Goal: Information Seeking & Learning: Check status

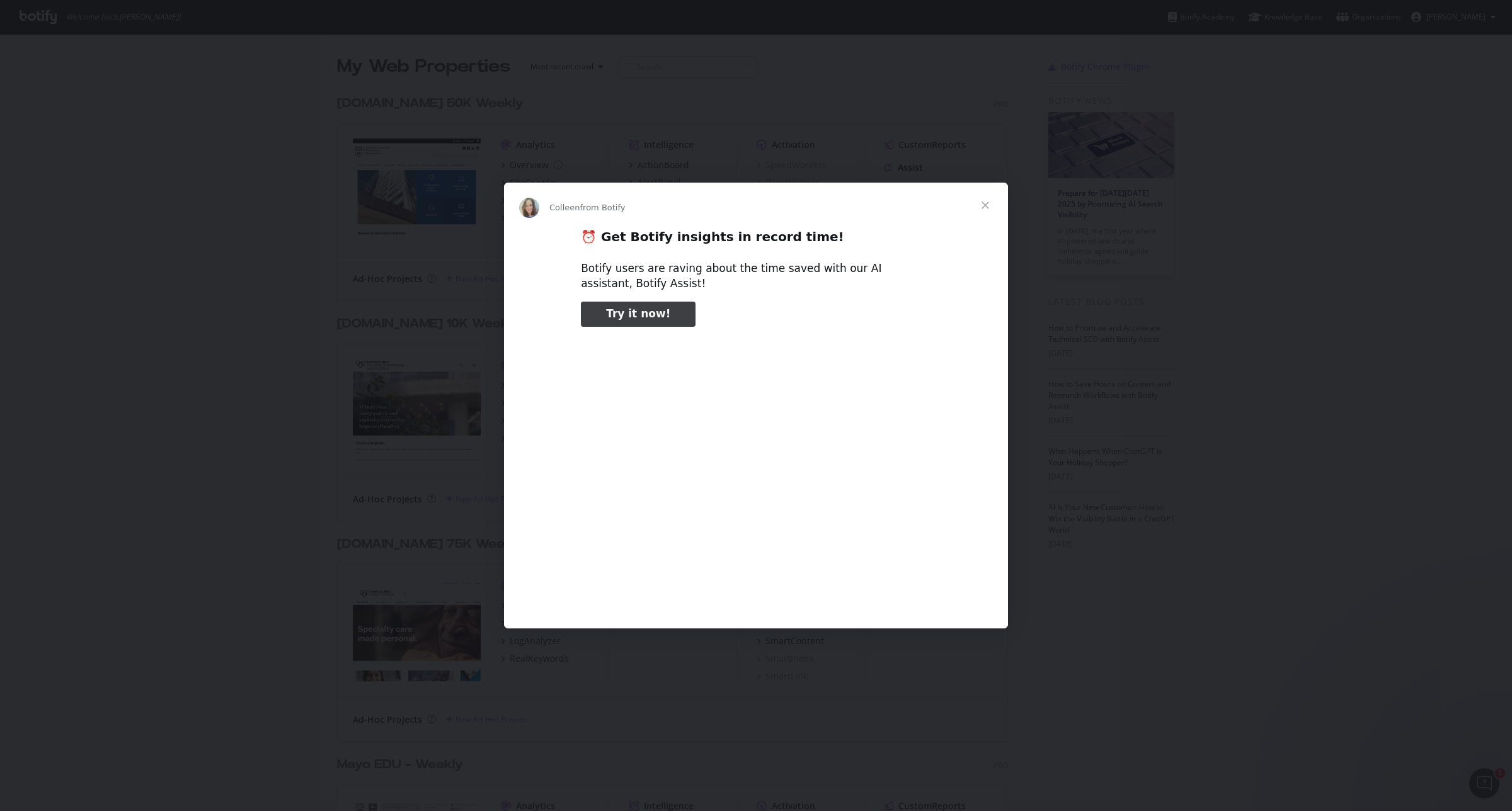
type input "3296666"
click at [987, 194] on span "Close" at bounding box center [985, 205] width 46 height 46
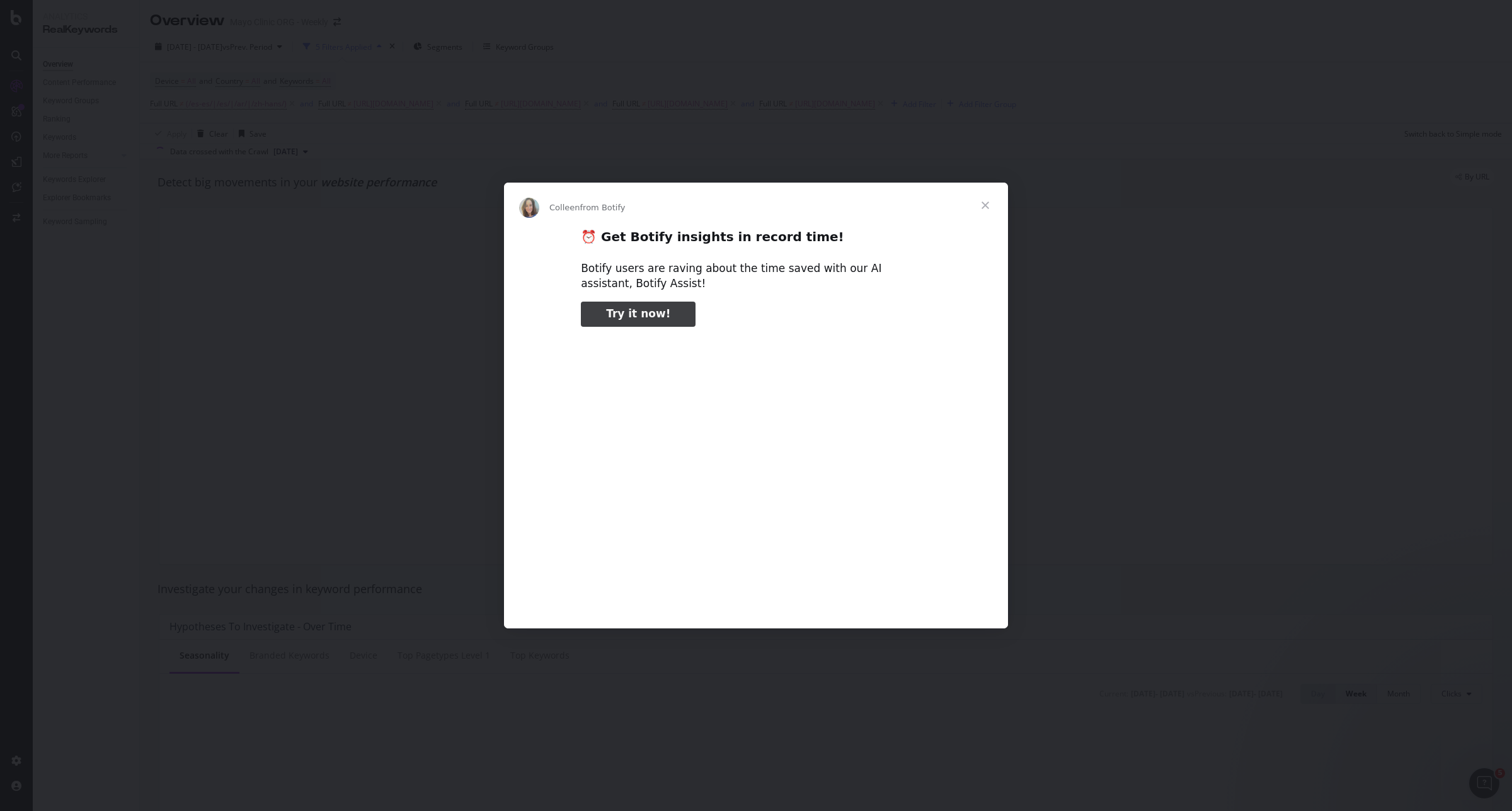
type input "79534"
click at [984, 205] on span "Close" at bounding box center [985, 205] width 46 height 46
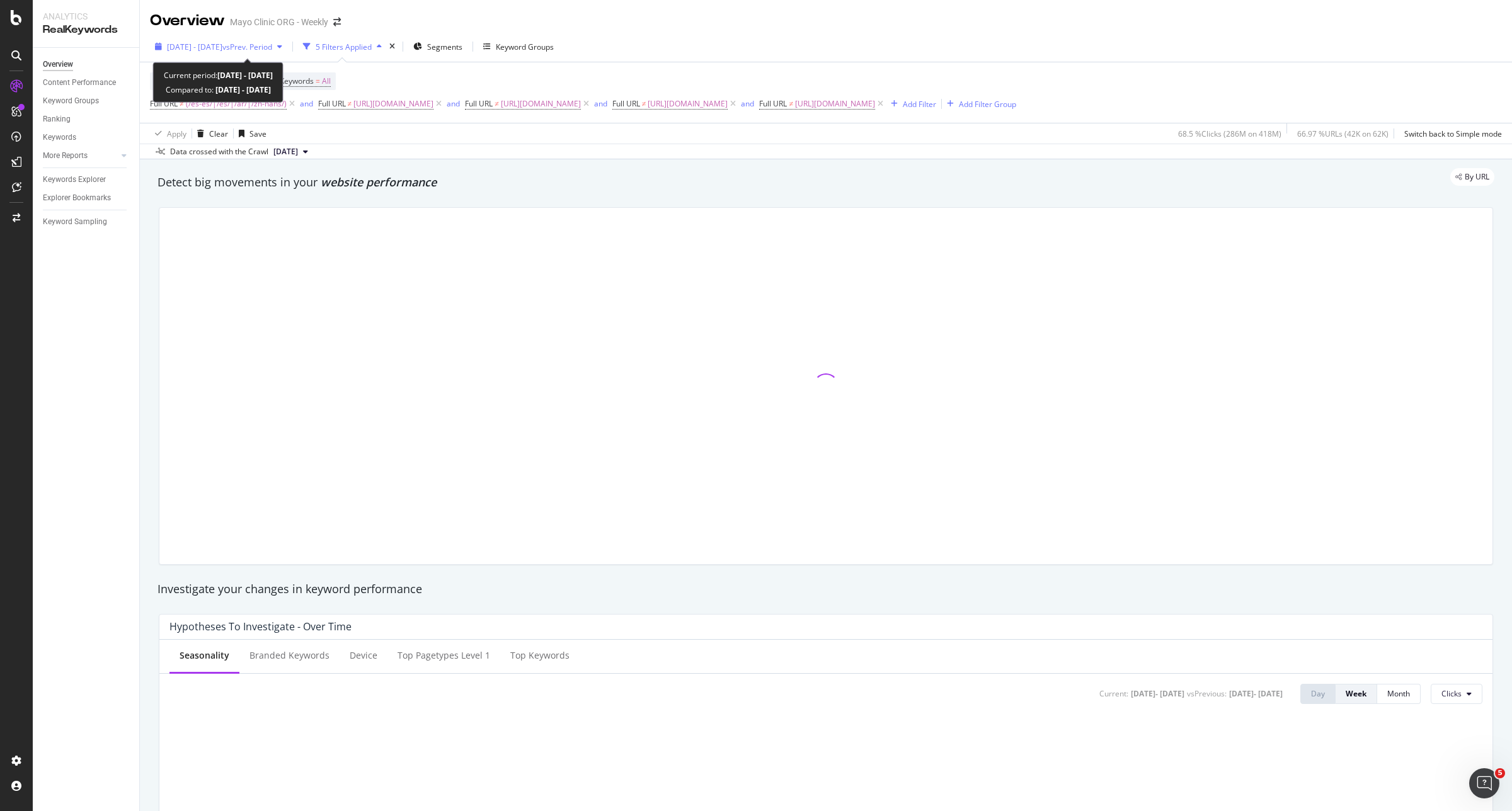
click at [217, 49] on span "[DATE] - [DATE]" at bounding box center [194, 46] width 55 height 11
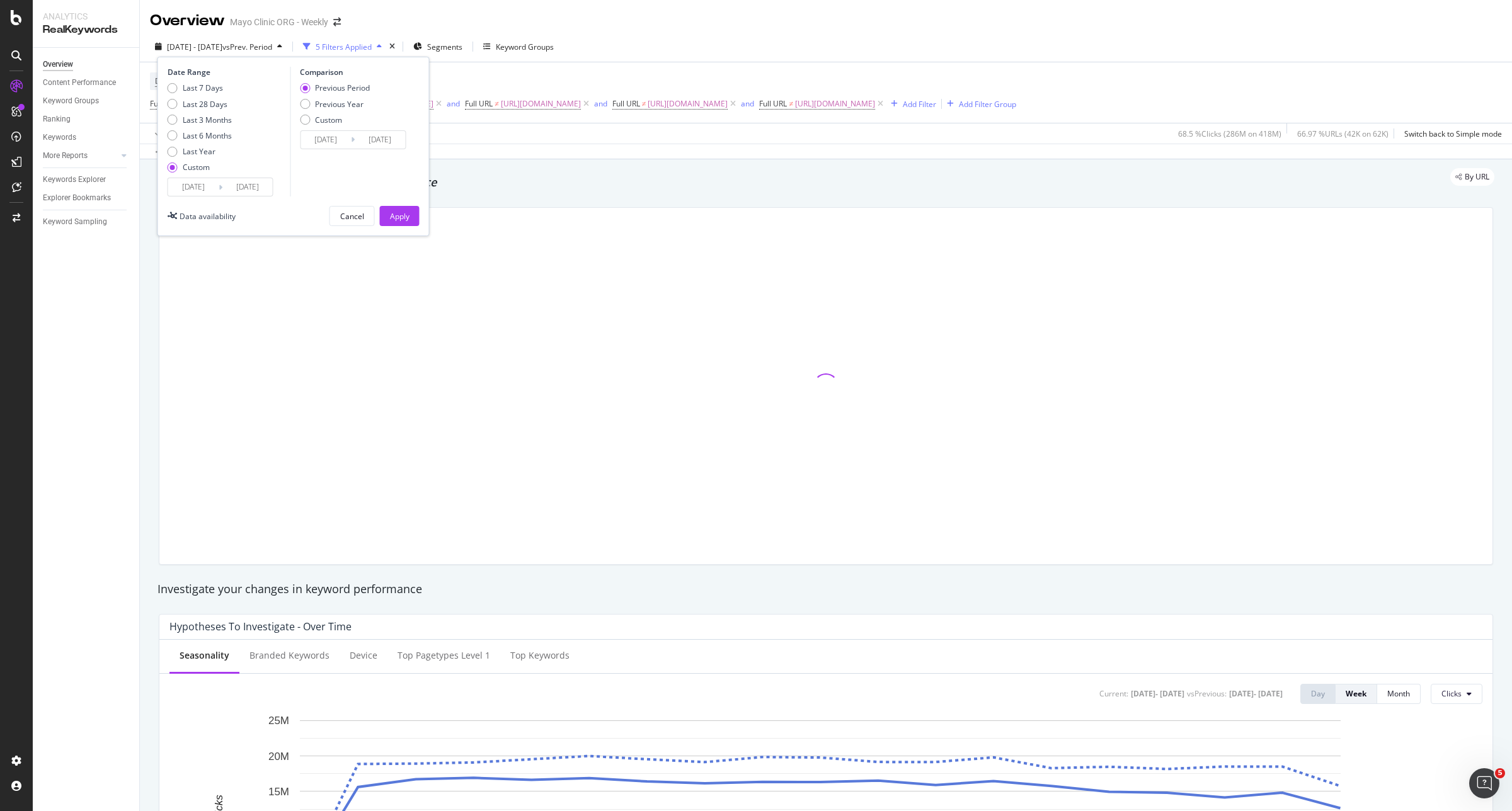
click at [181, 190] on input "[DATE]" at bounding box center [193, 186] width 50 height 18
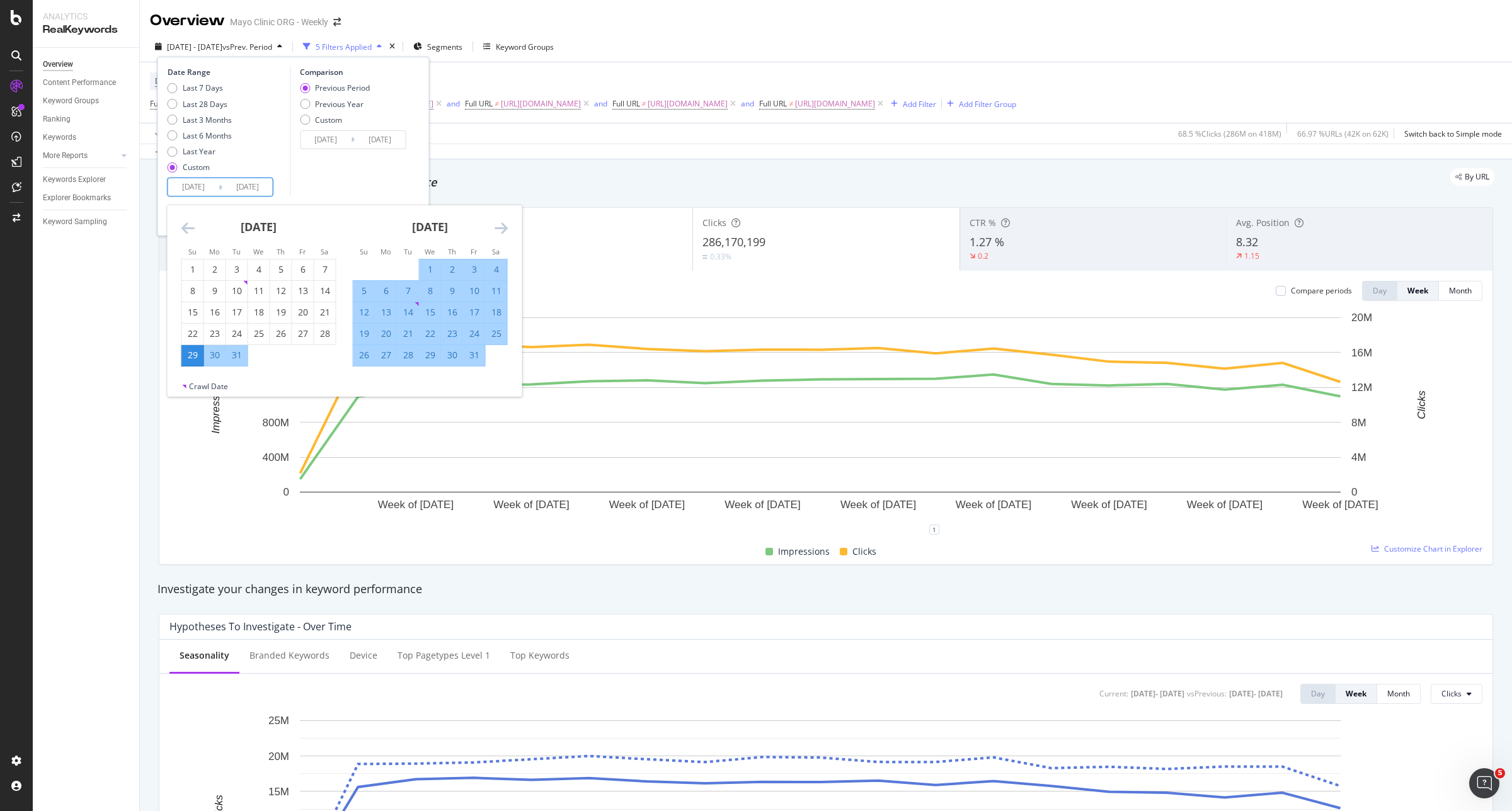
click at [499, 223] on icon "Move forward to switch to the next month." at bounding box center [501, 228] width 13 height 15
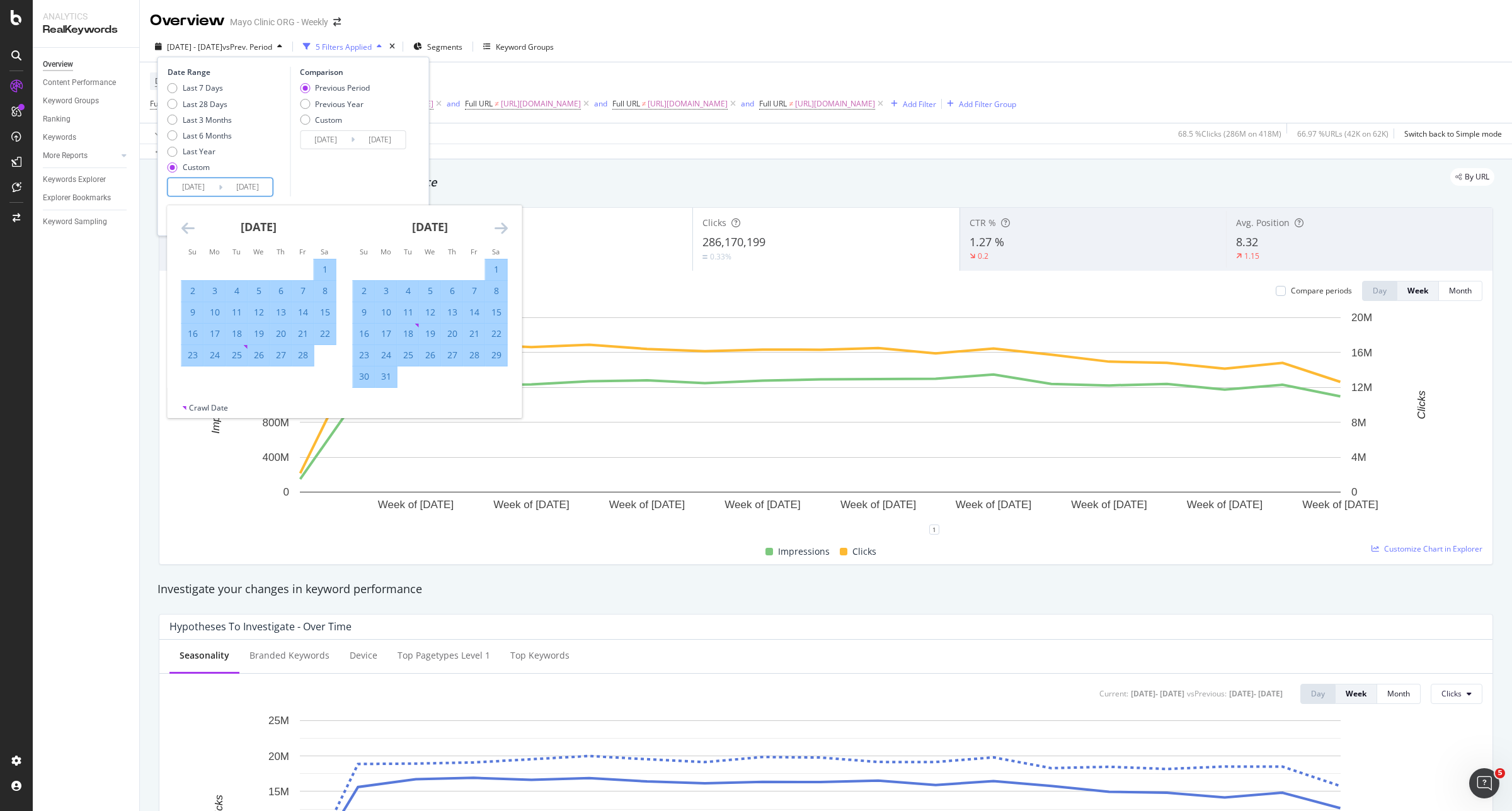
click at [499, 223] on icon "Move forward to switch to the next month." at bounding box center [501, 228] width 13 height 15
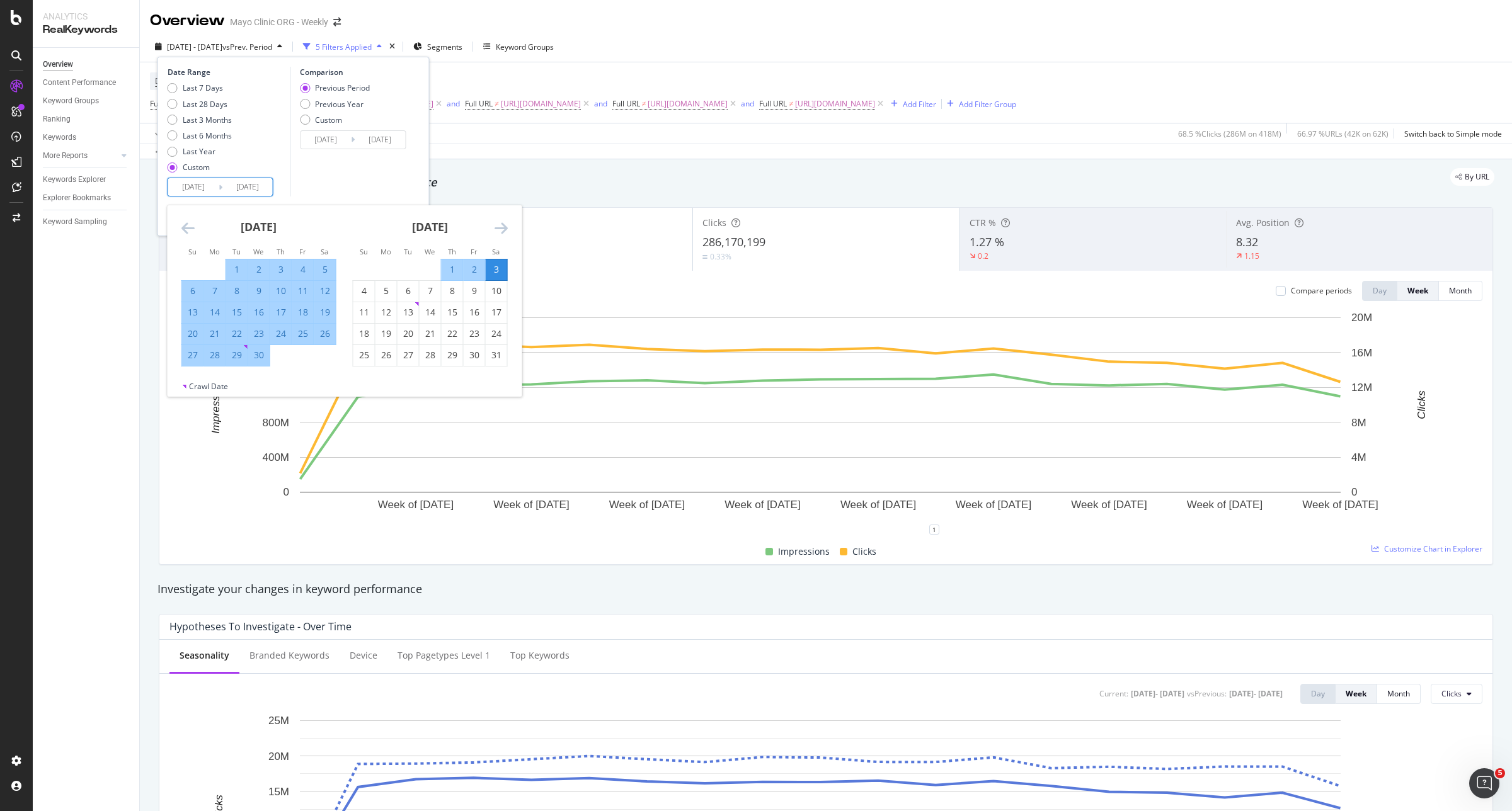
click at [499, 223] on icon "Move forward to switch to the next month." at bounding box center [501, 228] width 13 height 15
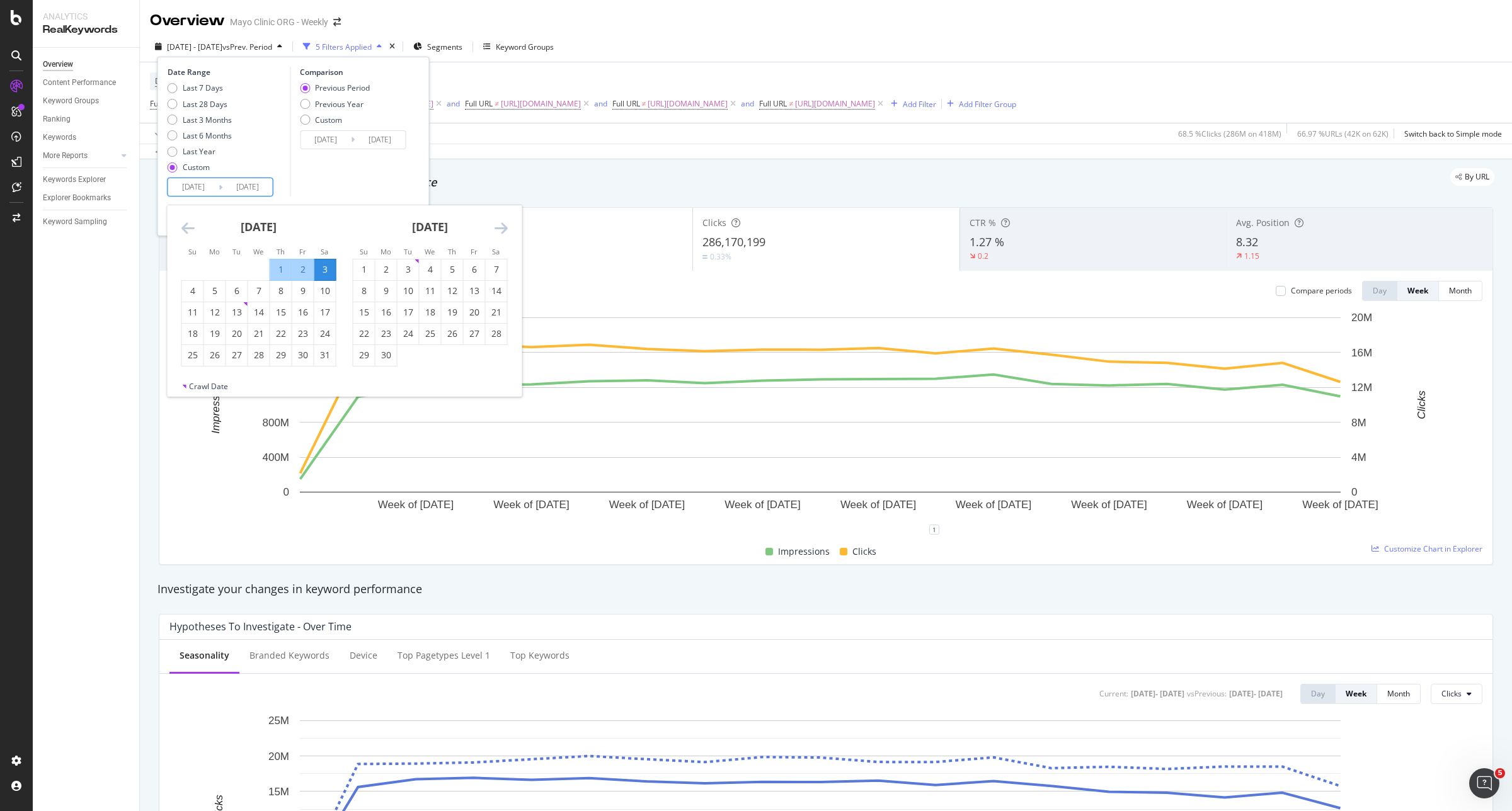
click at [499, 223] on icon "Move forward to switch to the next month." at bounding box center [501, 228] width 13 height 15
click at [469, 265] on div "1" at bounding box center [474, 270] width 22 height 13
type input "2025/08/01"
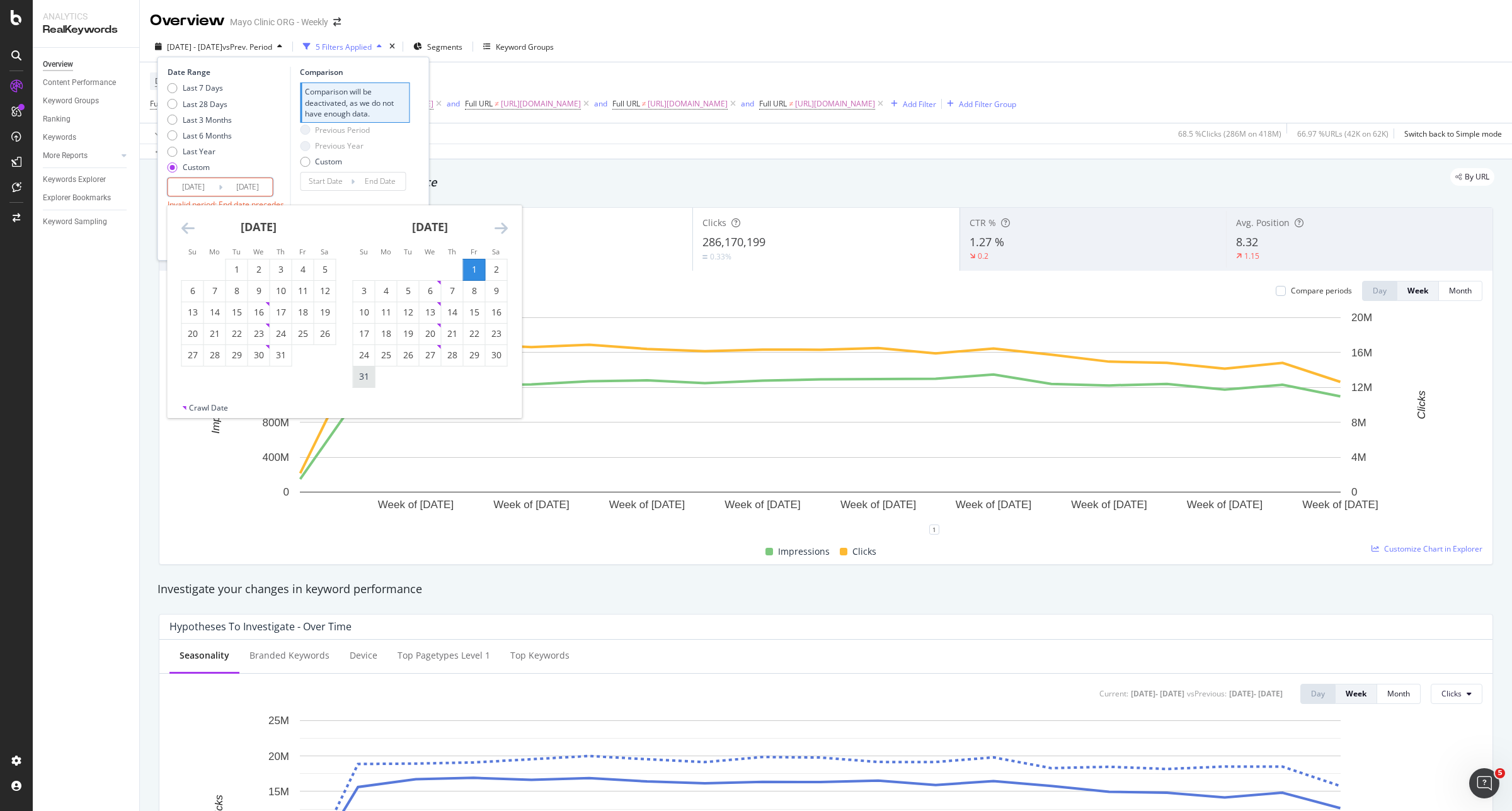
click at [362, 378] on div "31" at bounding box center [364, 377] width 22 height 13
type input "2025/08/31"
type input "2025/07/01"
type input "2025/07/31"
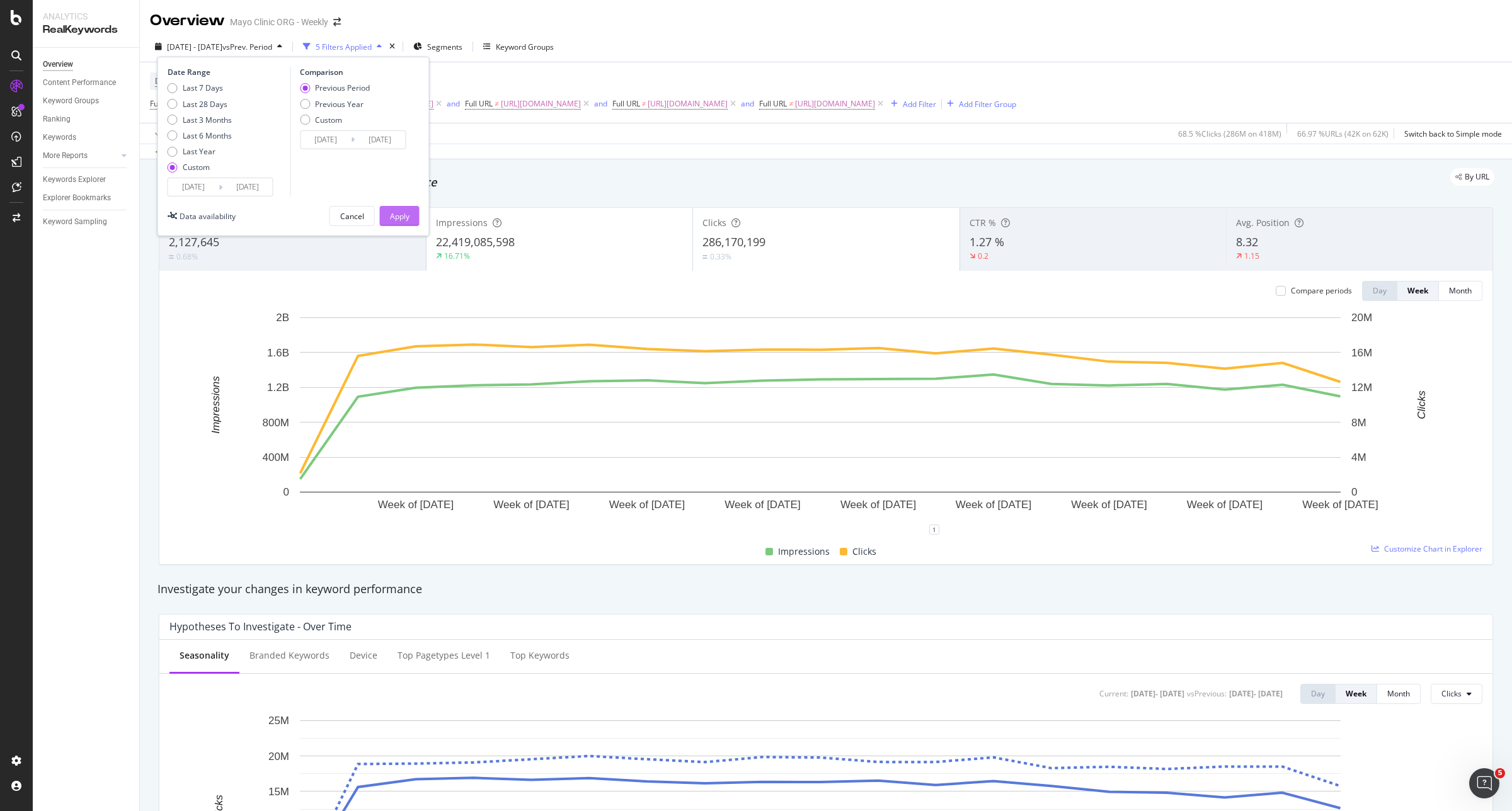
click at [405, 215] on div "Apply" at bounding box center [400, 216] width 20 height 11
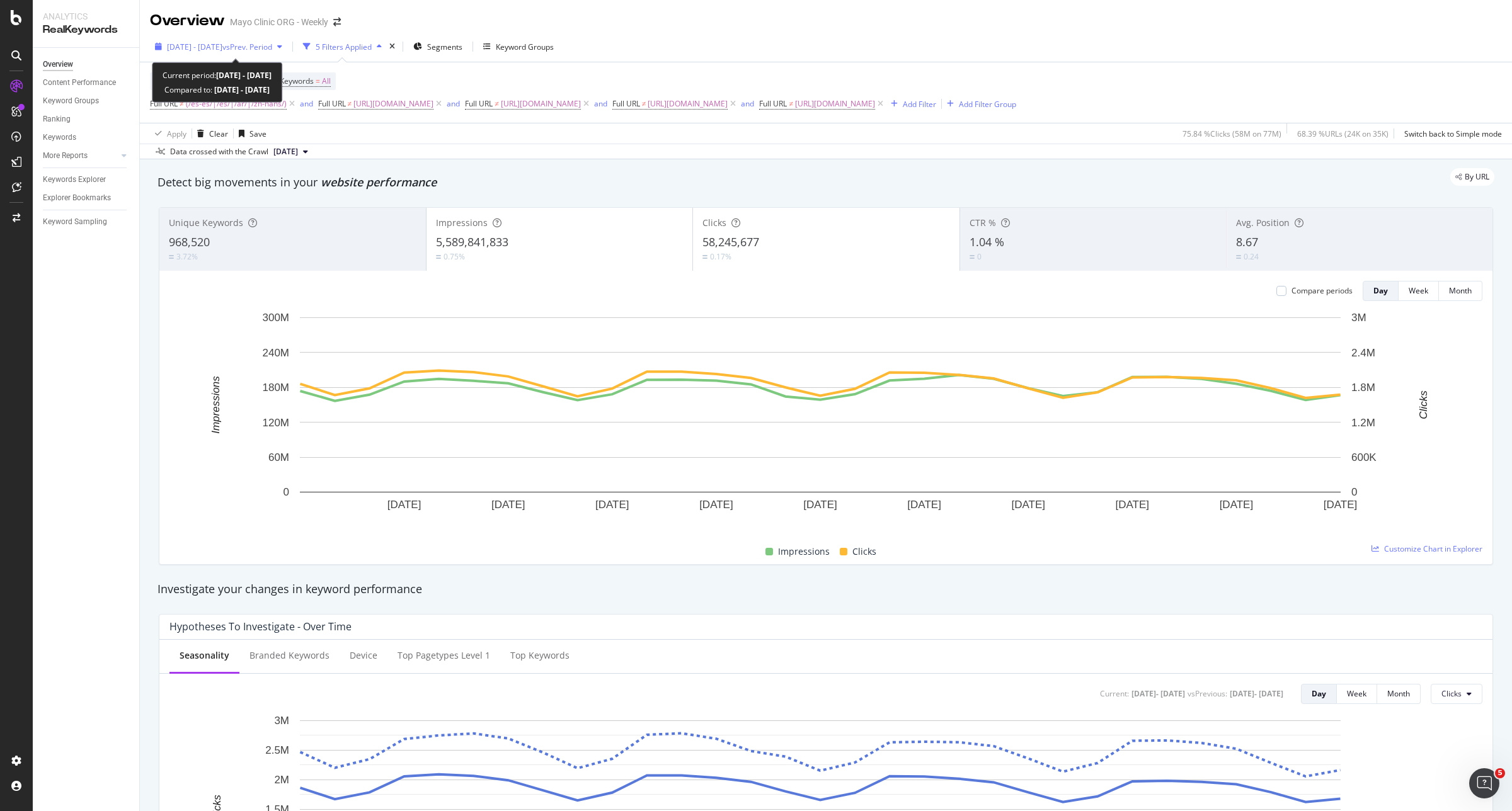
click at [222, 49] on span "2025 Aug. 1st - Aug. 31st" at bounding box center [194, 46] width 55 height 11
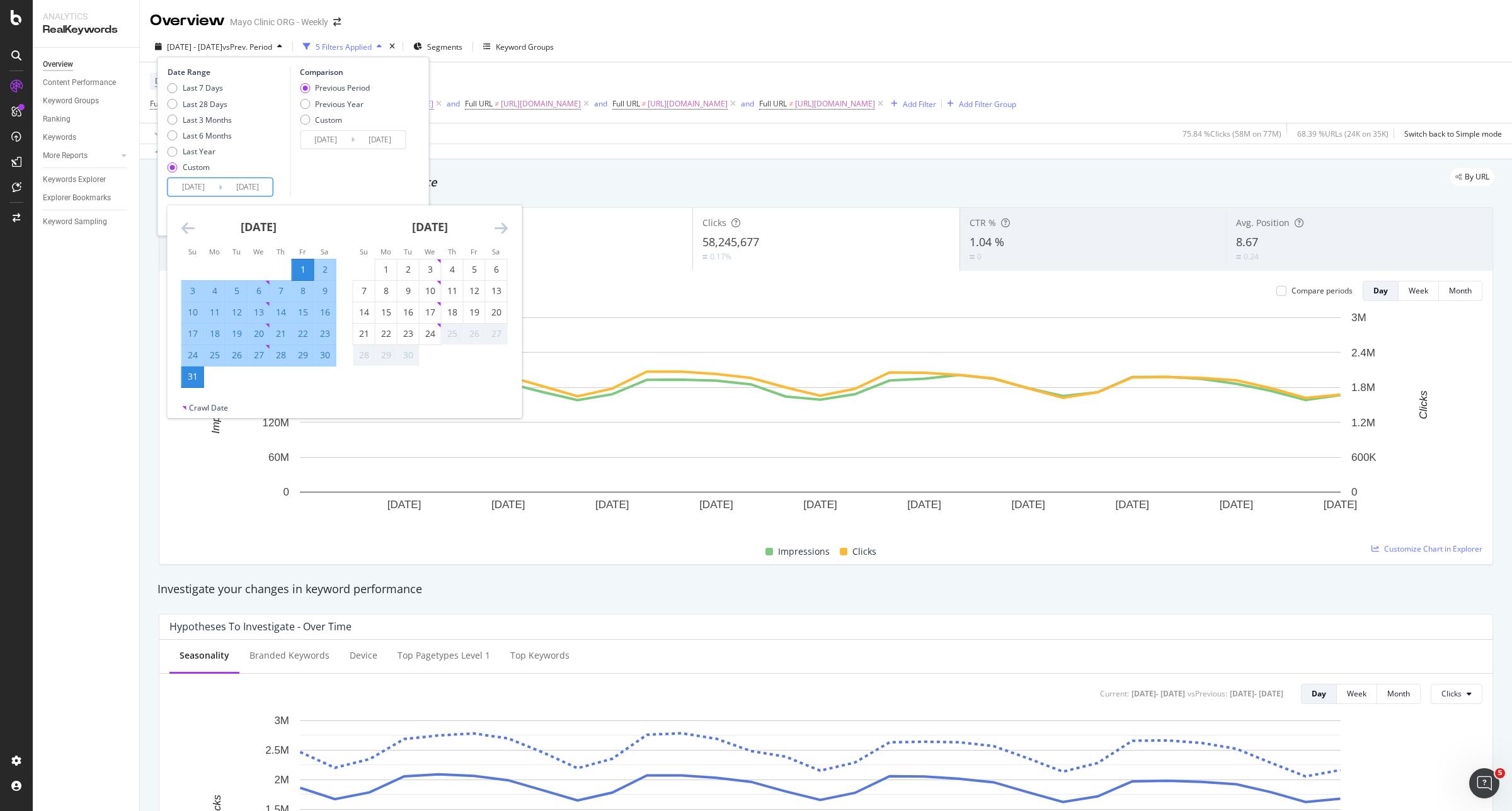
click at [200, 183] on input "2025/08/01" at bounding box center [193, 186] width 50 height 18
